Goal: Browse casually

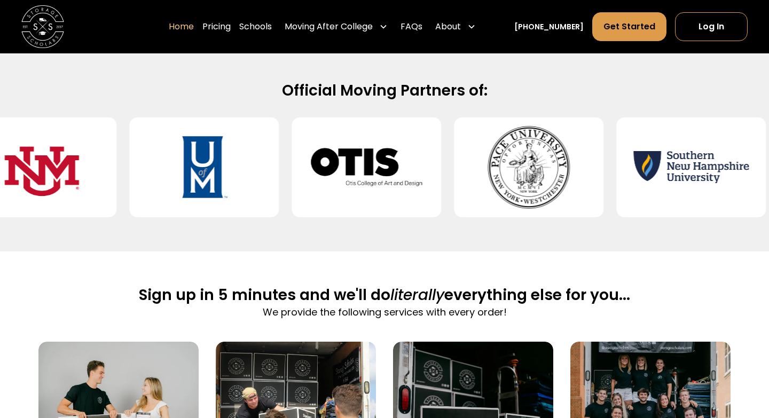
scroll to position [450, 0]
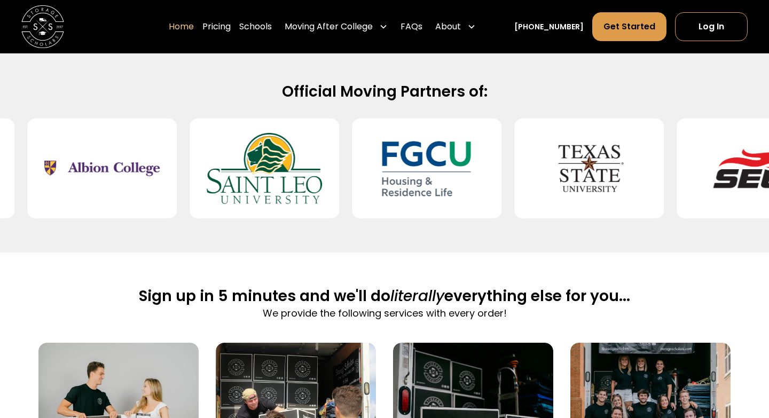
click at [399, 84] on h2 "Official Moving Partners of:" at bounding box center [385, 91] width 684 height 19
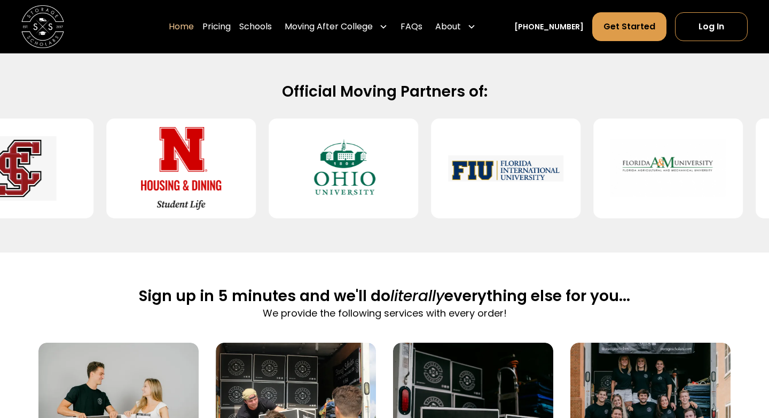
click at [534, 173] on div at bounding box center [506, 169] width 150 height 100
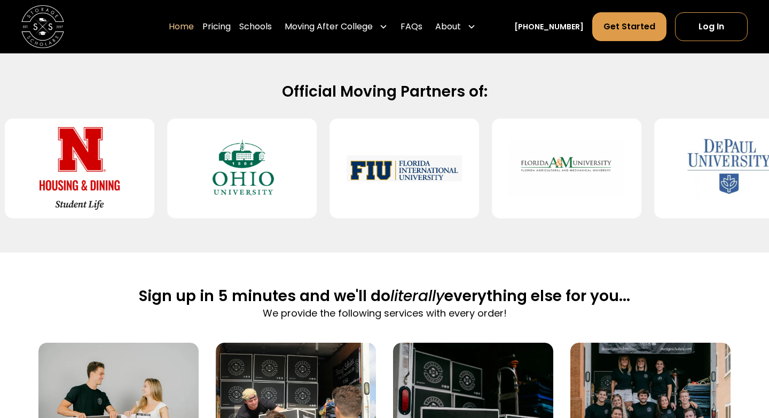
click at [534, 173] on img at bounding box center [566, 168] width 115 height 83
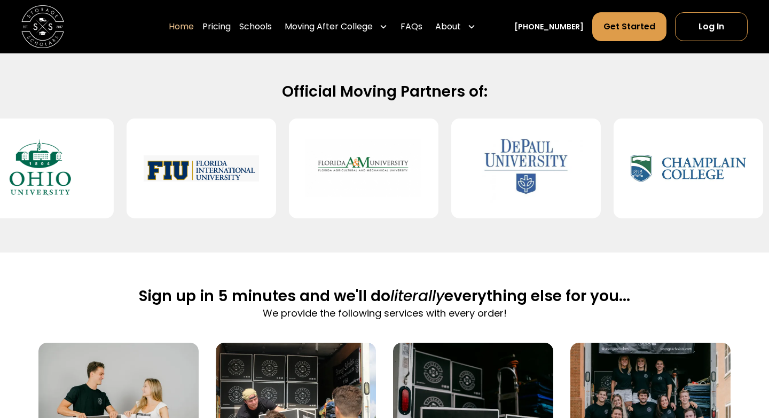
click at [563, 162] on img at bounding box center [525, 168] width 115 height 83
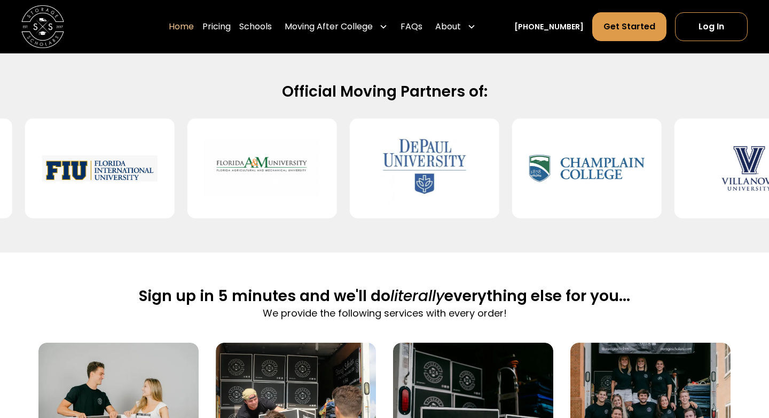
click at [563, 162] on img at bounding box center [586, 168] width 115 height 83
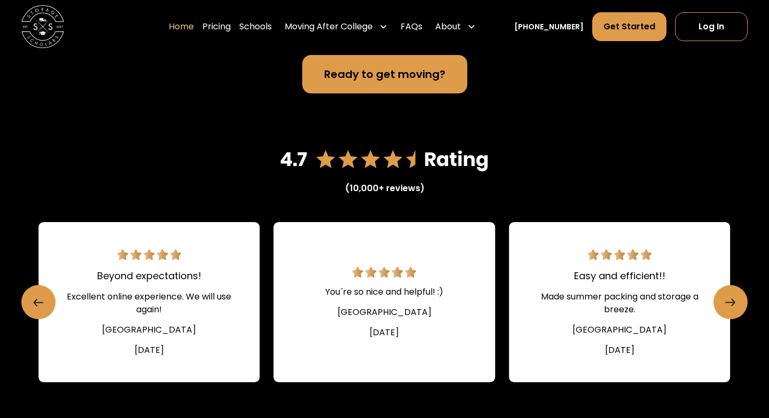
scroll to position [1455, 0]
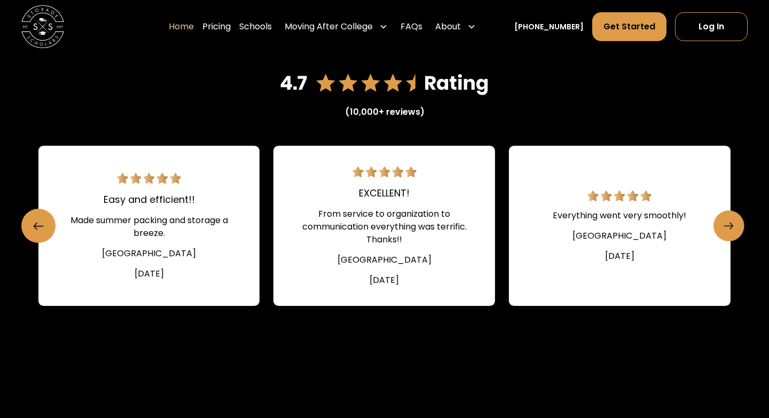
click at [728, 217] on icon "Next slide" at bounding box center [728, 225] width 9 height 17
click at [734, 224] on link "Next slide" at bounding box center [729, 225] width 31 height 31
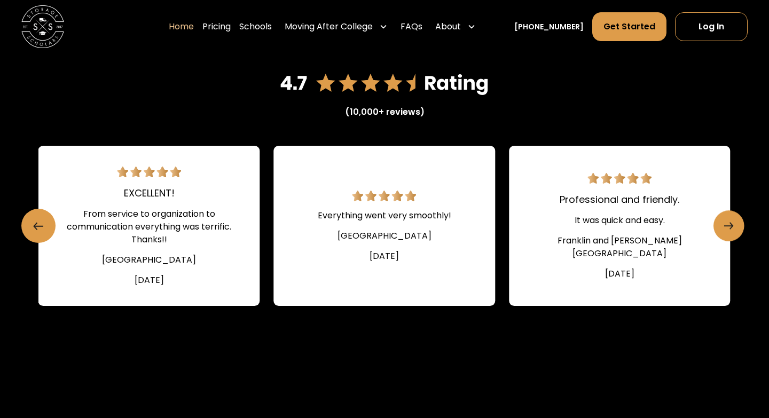
click at [734, 224] on link "Next slide" at bounding box center [729, 225] width 31 height 31
click at [734, 225] on link "Next slide" at bounding box center [729, 225] width 31 height 31
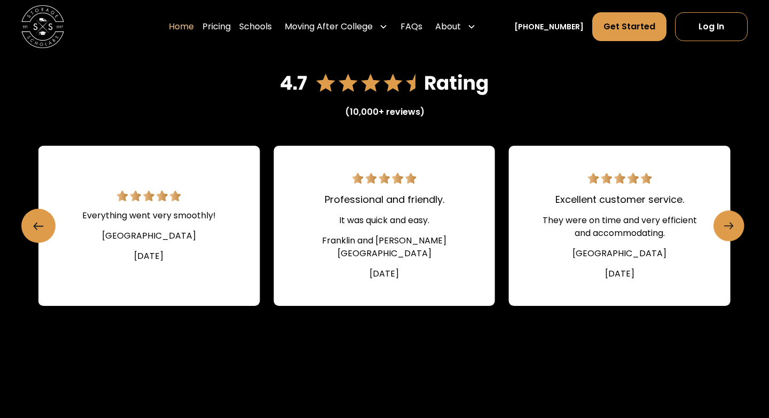
click at [734, 225] on link "Next slide" at bounding box center [729, 225] width 31 height 31
